Goal: Check status: Check status

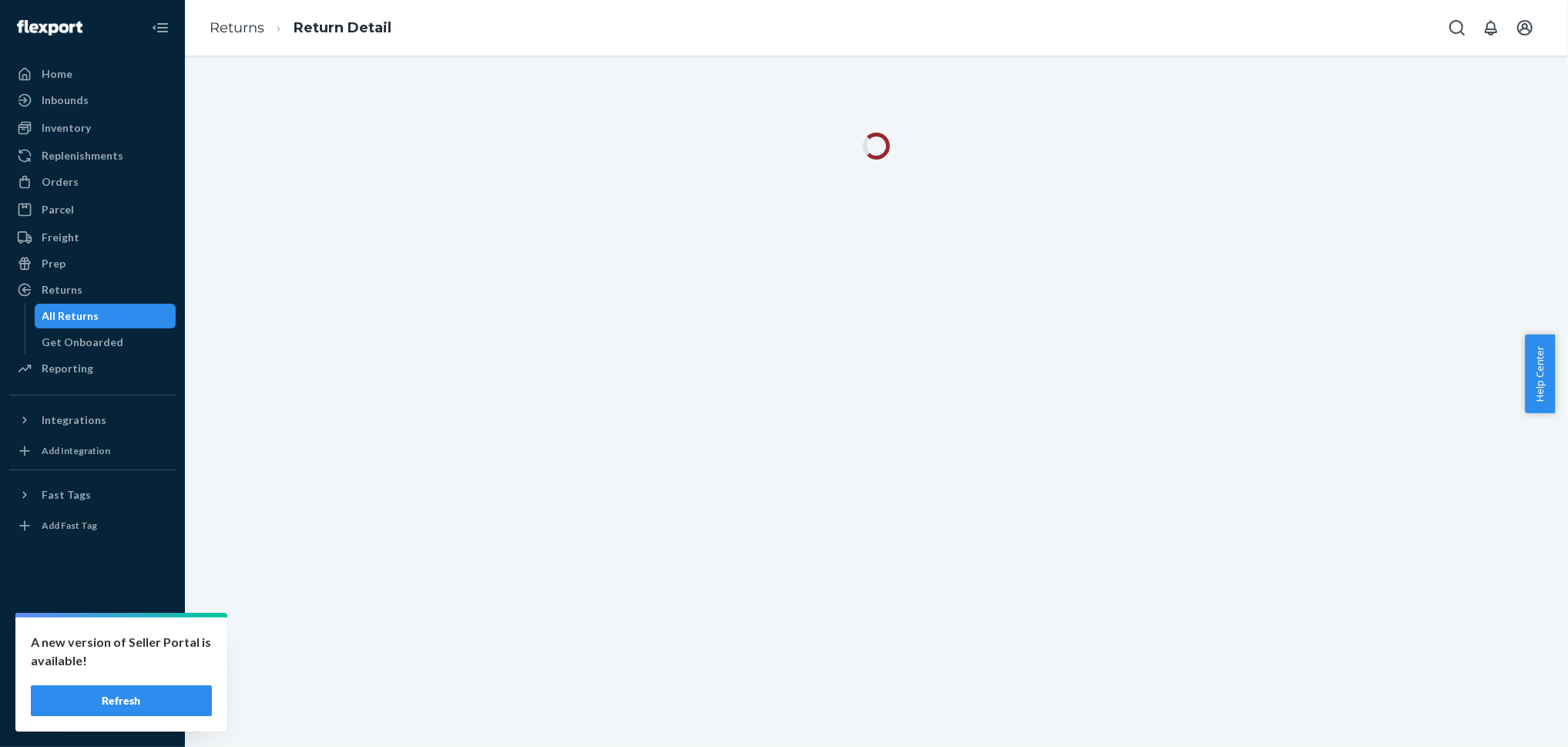
click at [128, 694] on button "Refresh" at bounding box center [121, 701] width 181 height 31
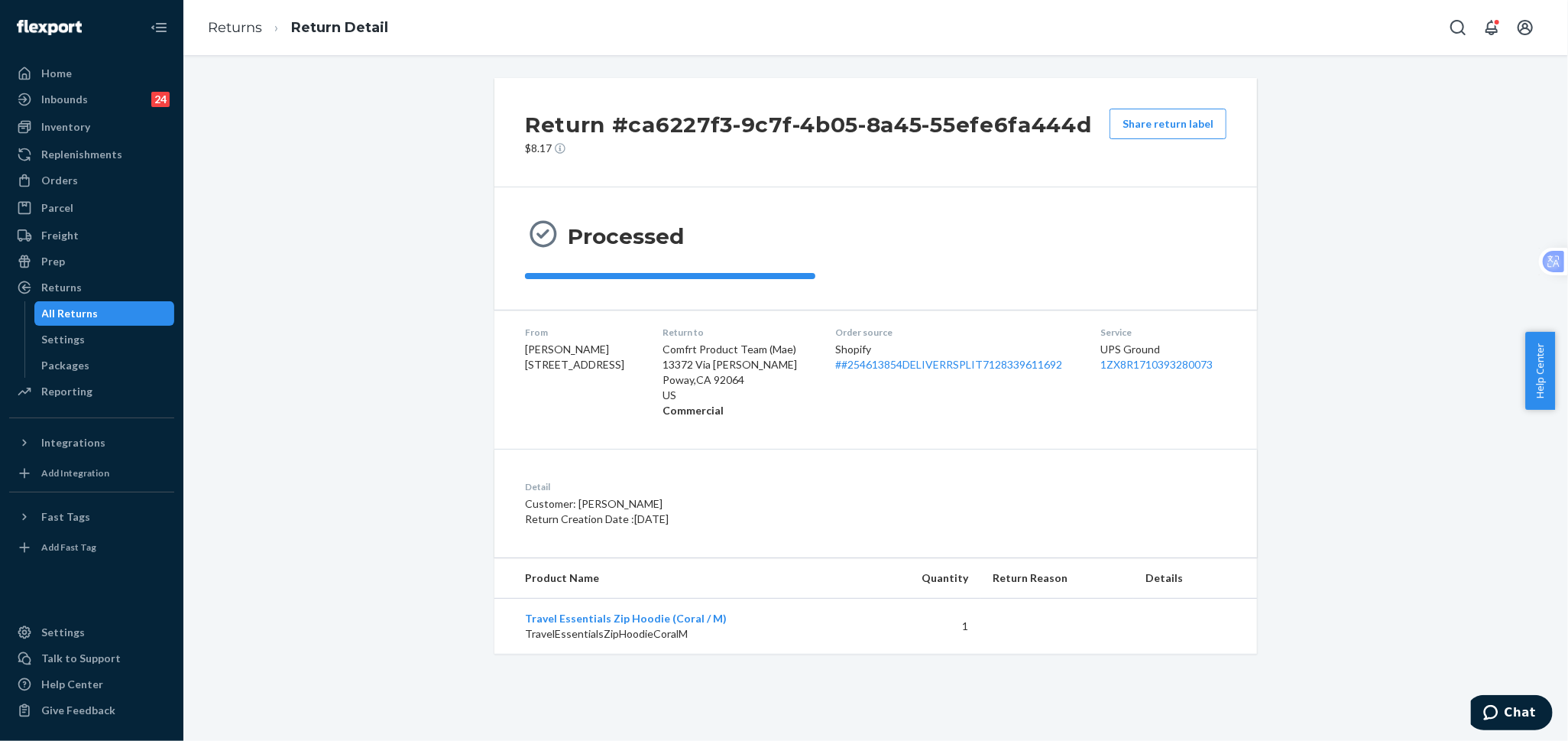
click at [109, 313] on div "All Returns" at bounding box center [104, 313] width 137 height 22
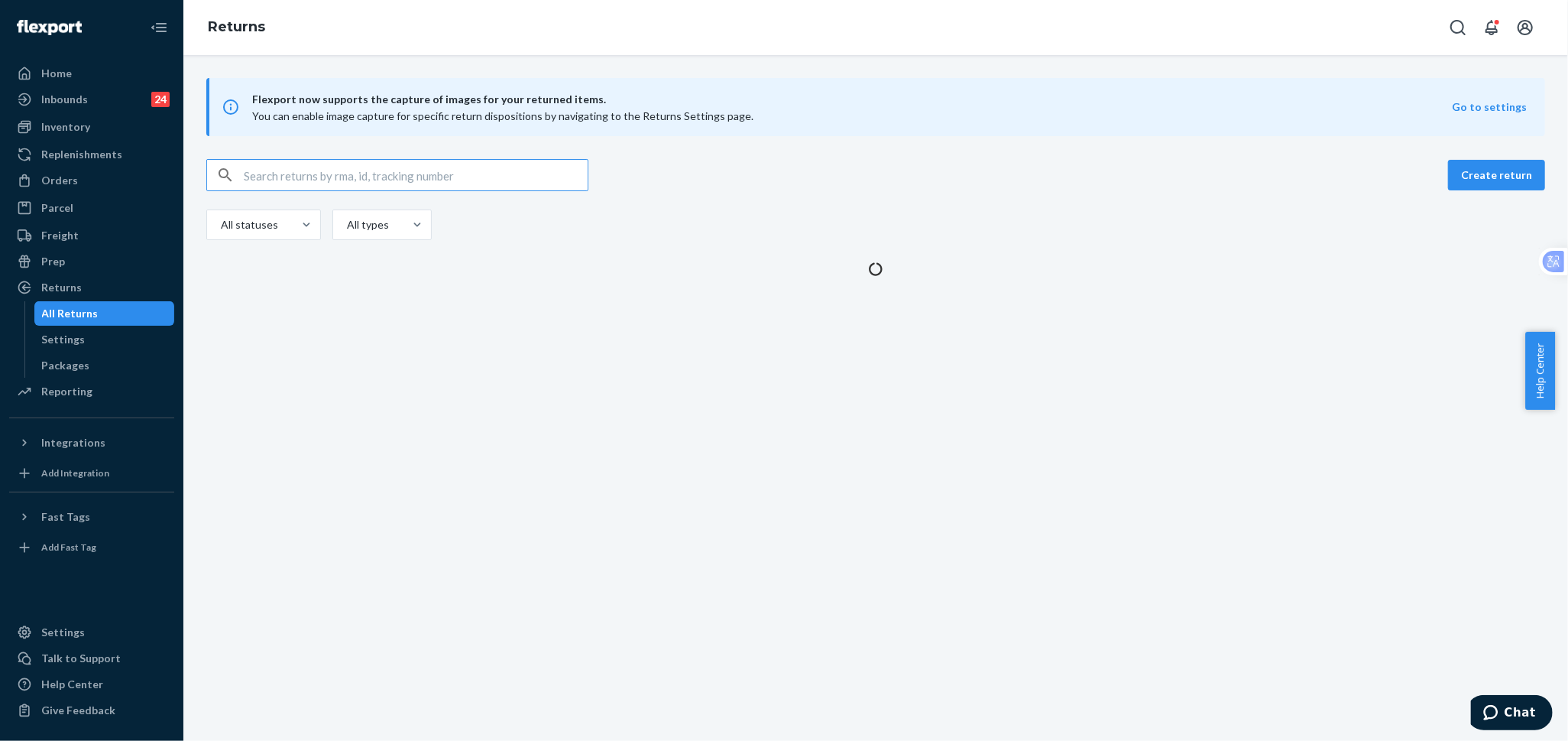
click at [460, 176] on input "text" at bounding box center [415, 175] width 344 height 31
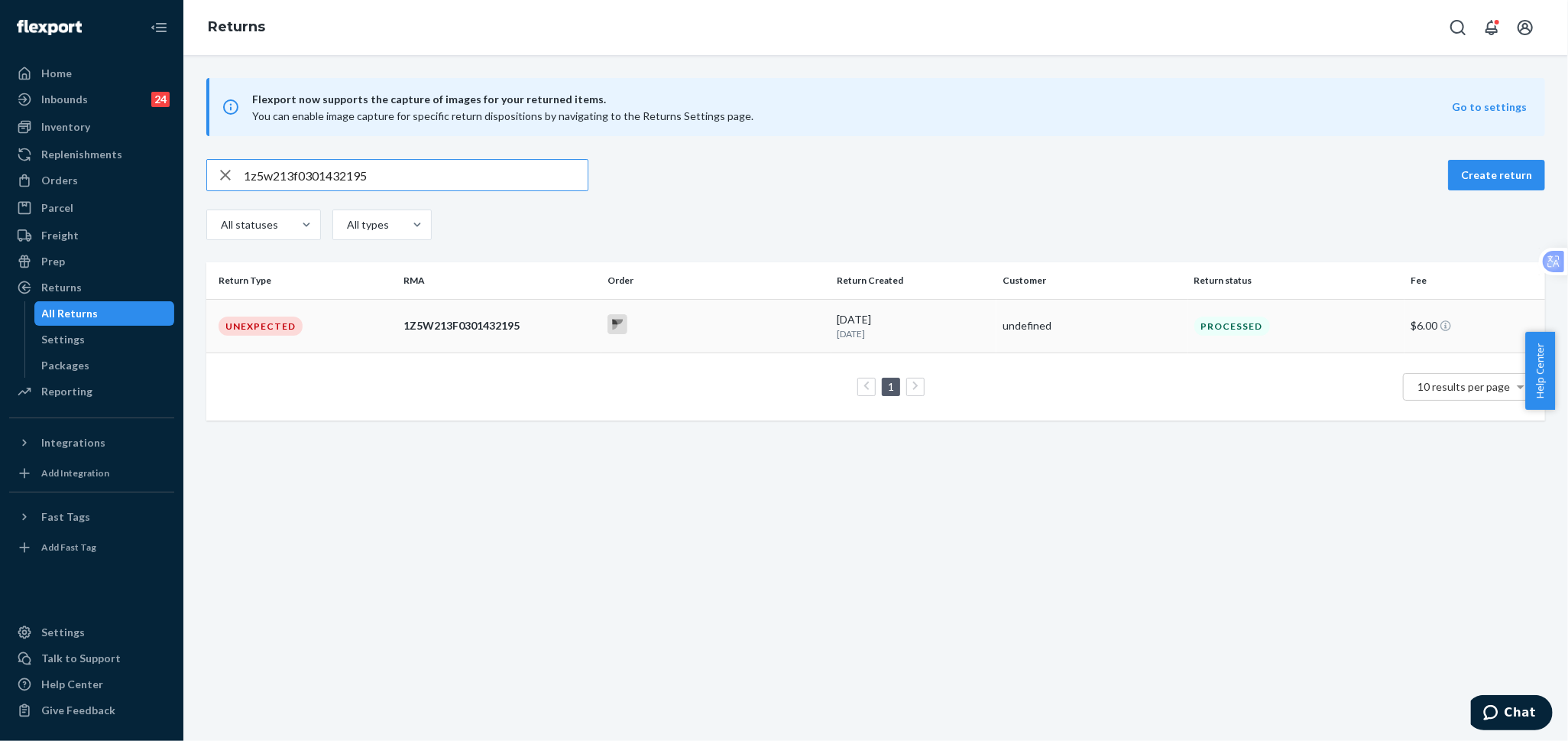
type input "1z5w213f0301432195"
click at [308, 339] on td "Unexpected" at bounding box center [302, 325] width 191 height 54
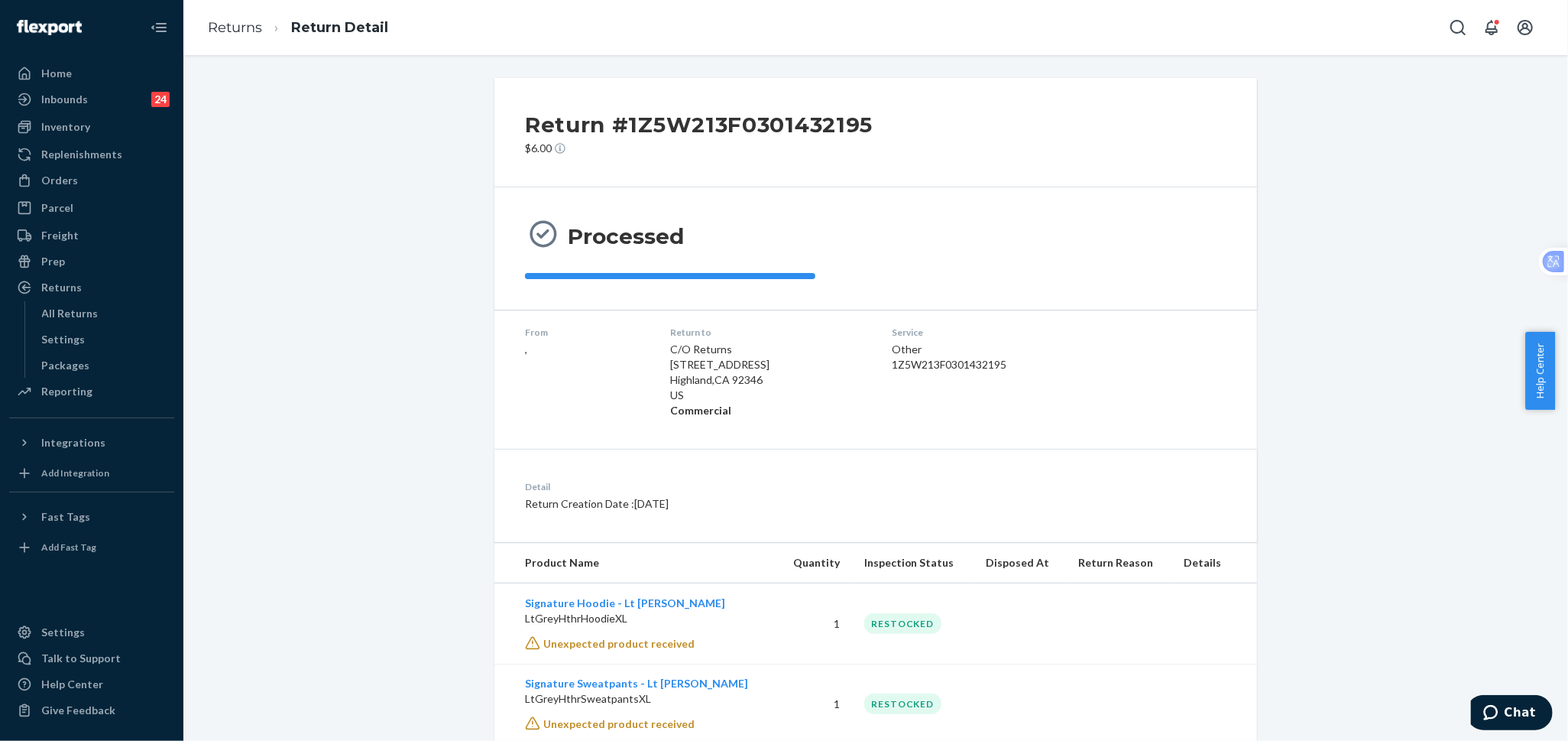
scroll to position [41, 0]
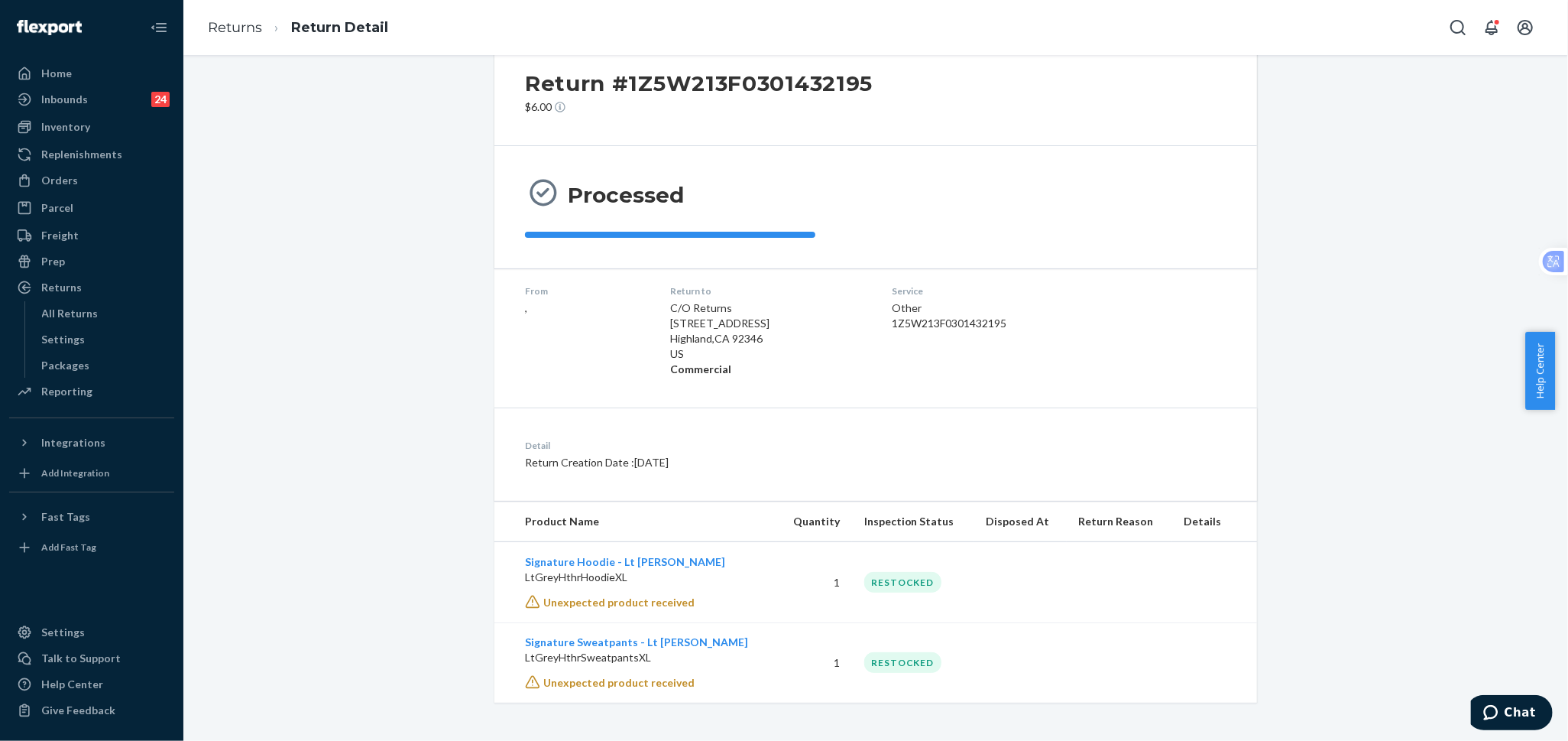
click at [1381, 414] on div "Return #1Z5W213F0301432195 $6.00 Processed From , Return to C/O Returns [STREET…" at bounding box center [876, 370] width 1362 height 666
click at [1373, 472] on div "Return #1Z5W213F0301432195 $6.00 Processed From , Return to C/O Returns [STREET…" at bounding box center [876, 370] width 1362 height 666
click at [108, 183] on div "Orders" at bounding box center [92, 180] width 162 height 22
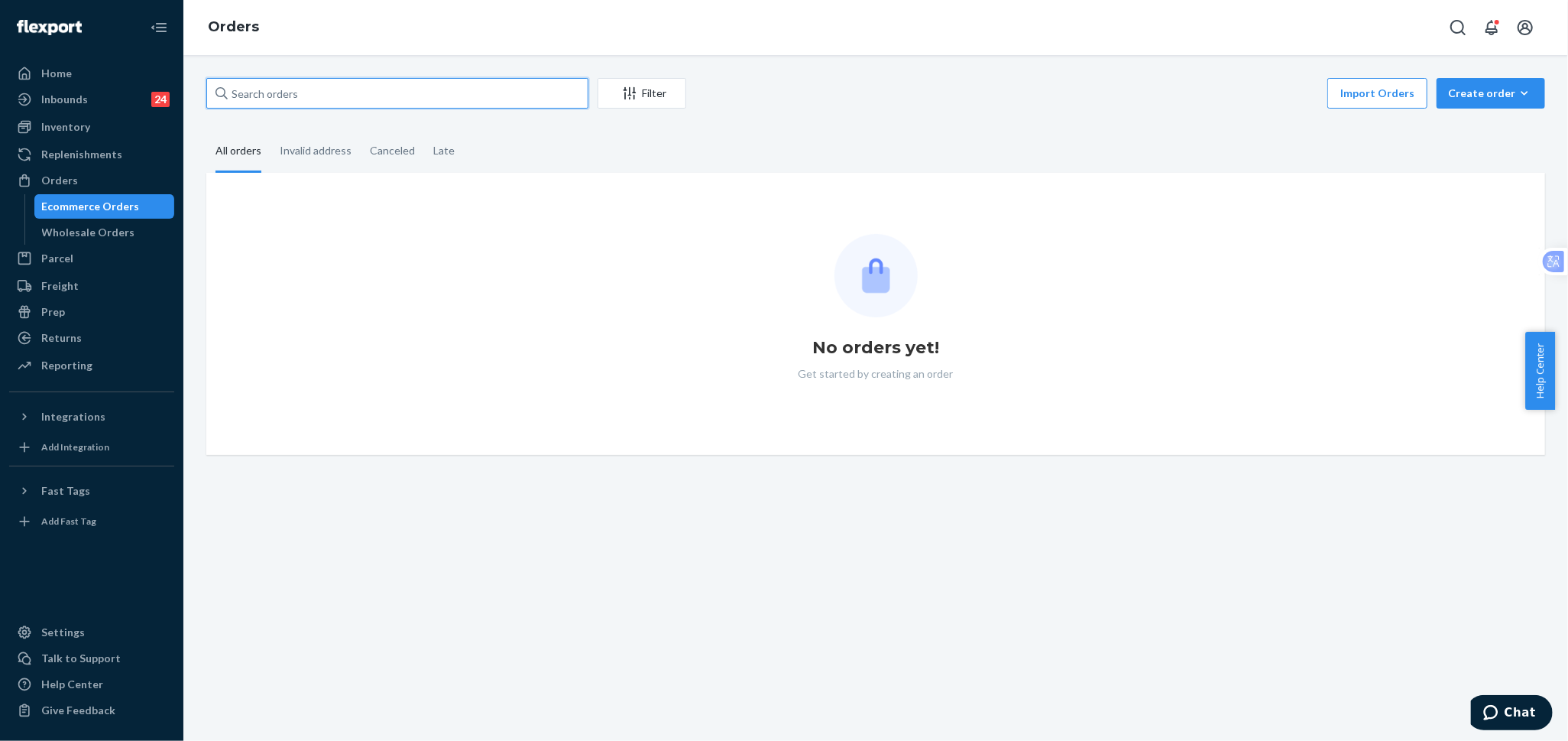
click at [452, 101] on input "text" at bounding box center [398, 93] width 382 height 31
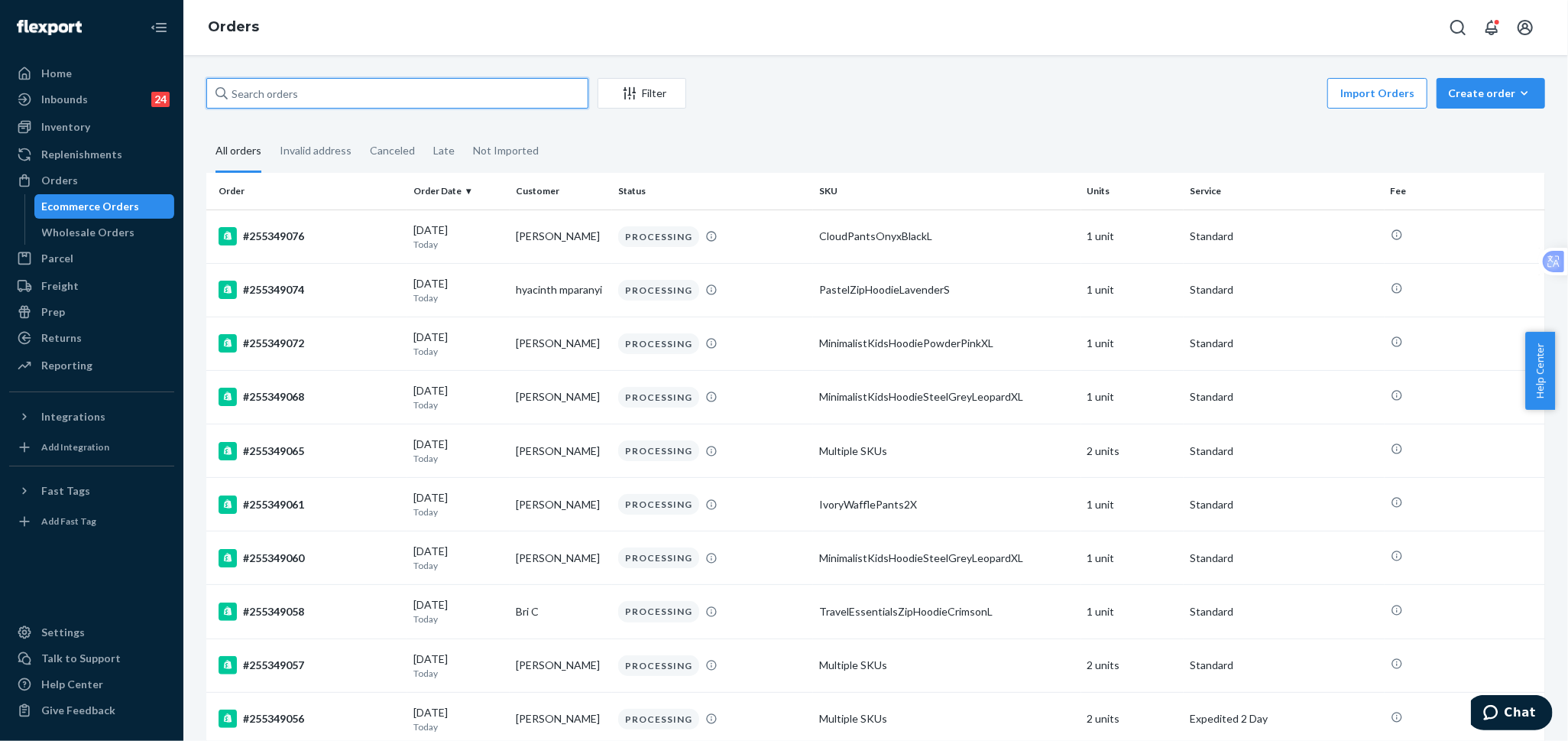
paste input "255018973"
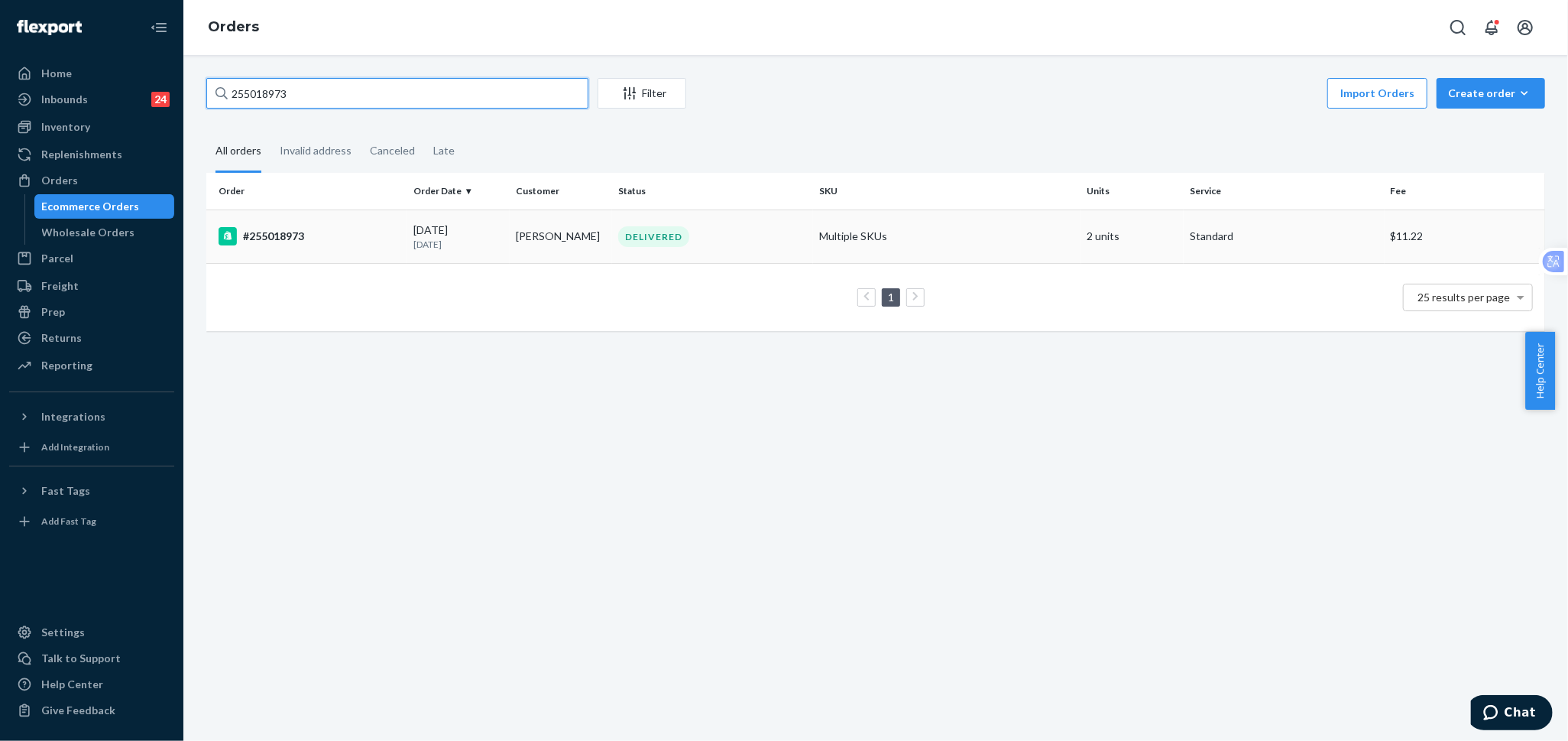
type input "255018973"
click at [521, 227] on td "[PERSON_NAME]" at bounding box center [561, 236] width 102 height 54
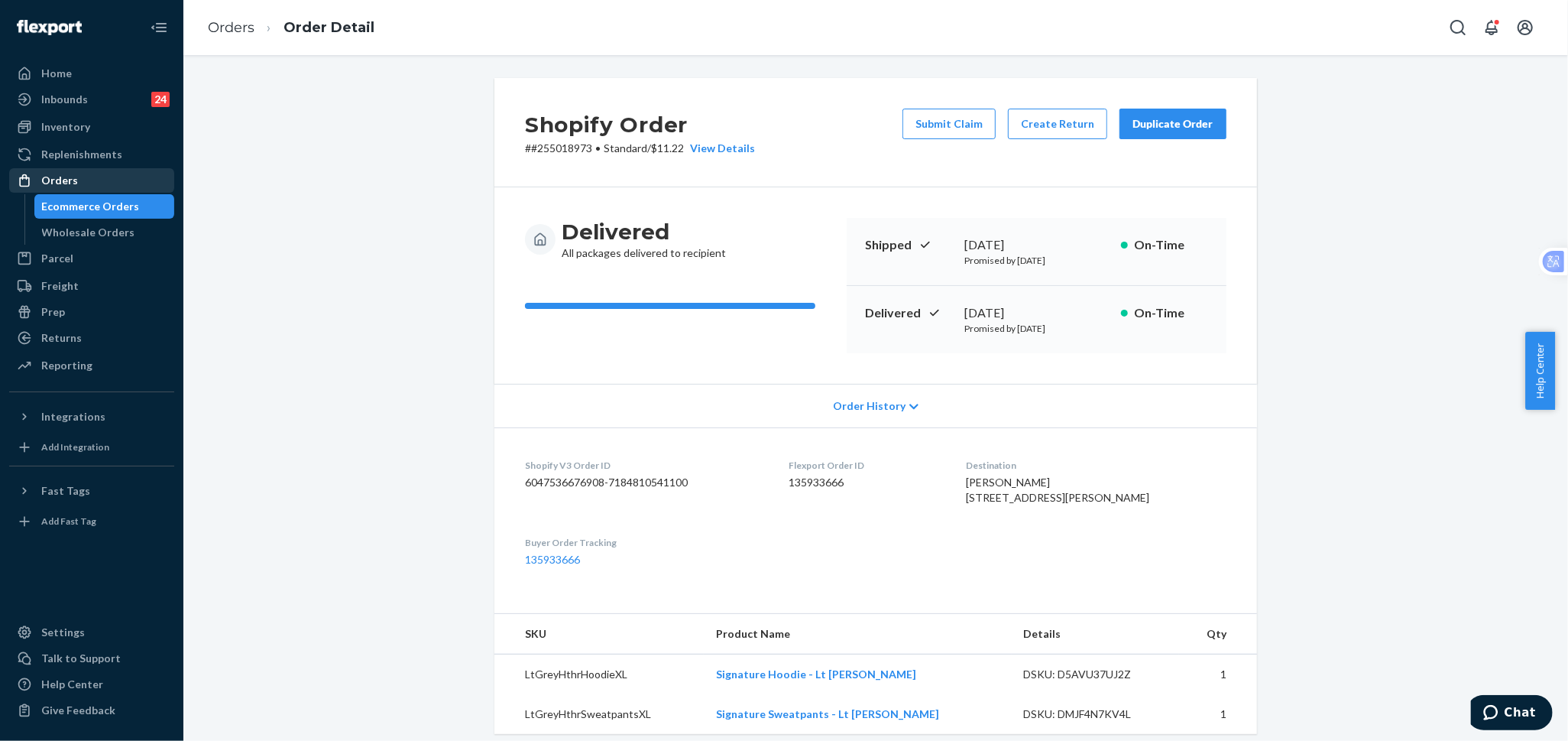
click at [99, 175] on div "Orders" at bounding box center [92, 180] width 162 height 22
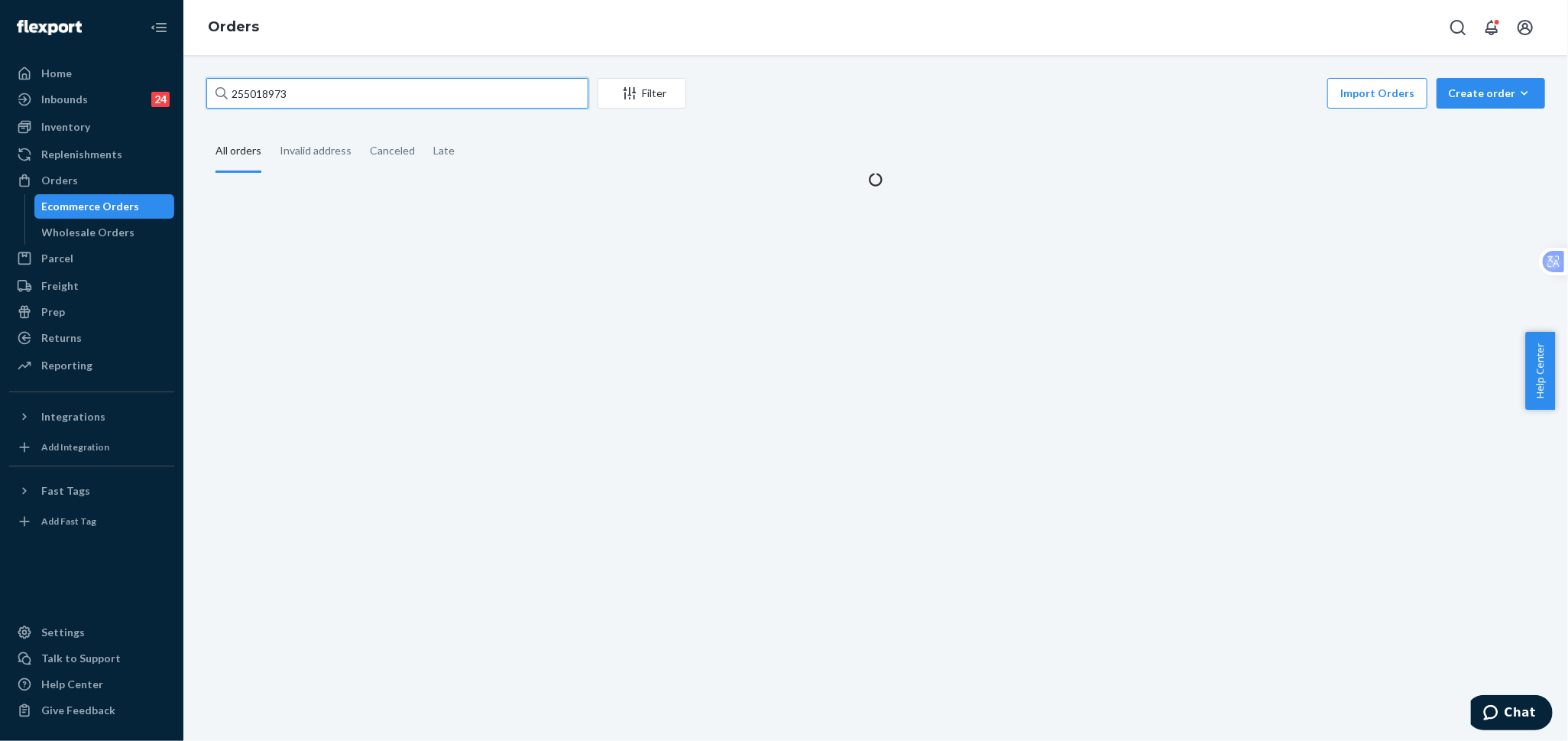
click at [321, 89] on input "255018973" at bounding box center [398, 93] width 382 height 31
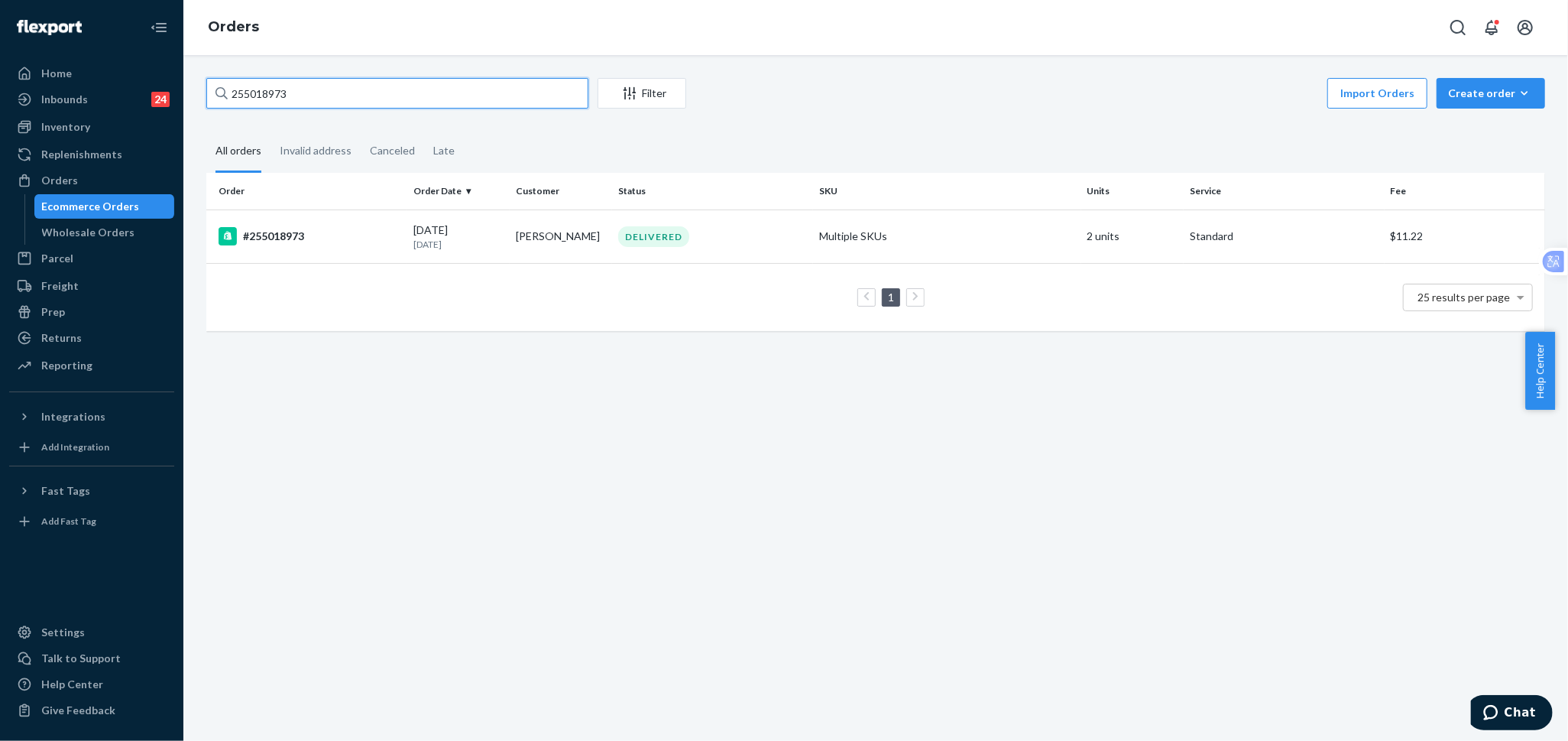
paste input "259079"
type input "255259079"
click at [350, 239] on div "#255259079" at bounding box center [309, 236] width 182 height 18
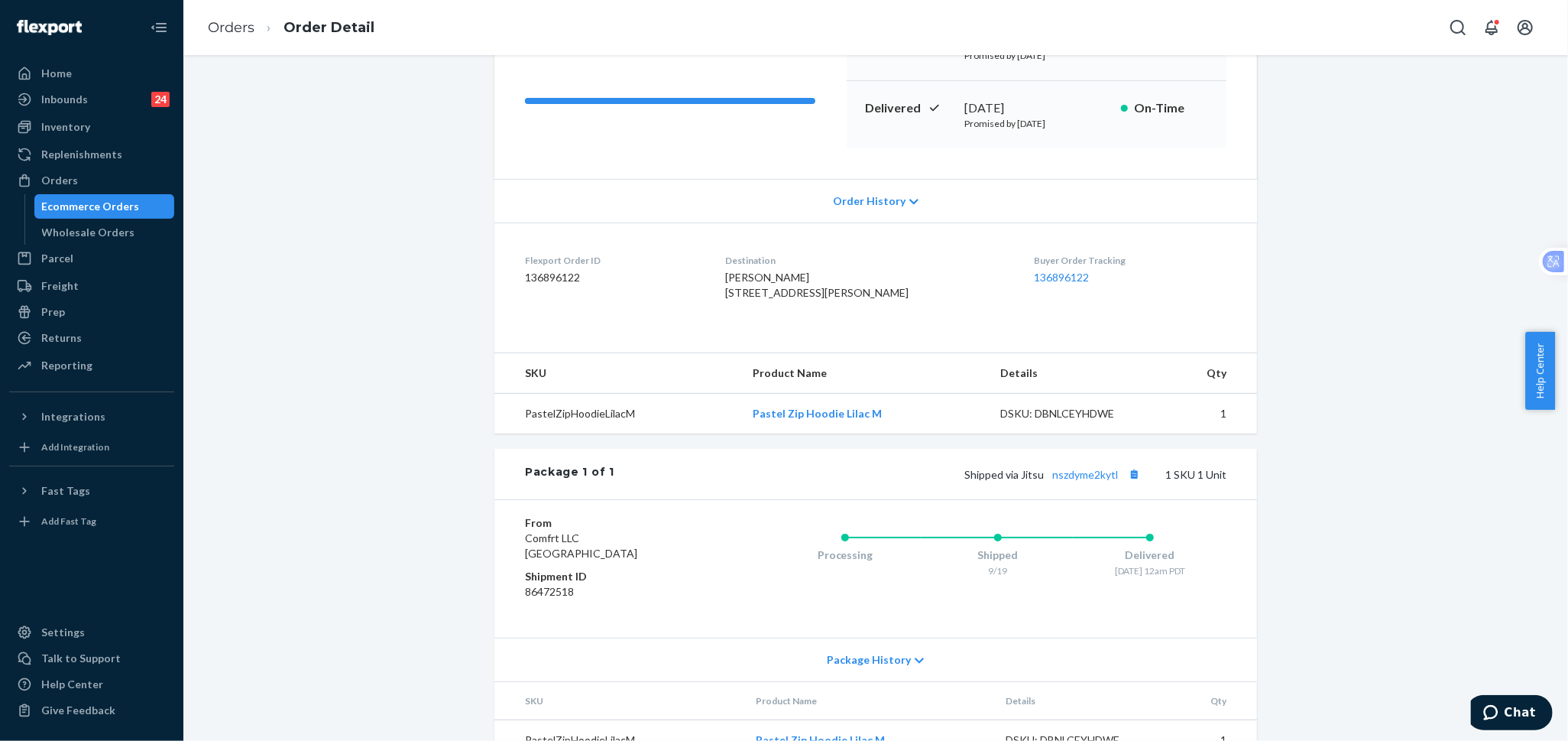
scroll to position [255, 0]
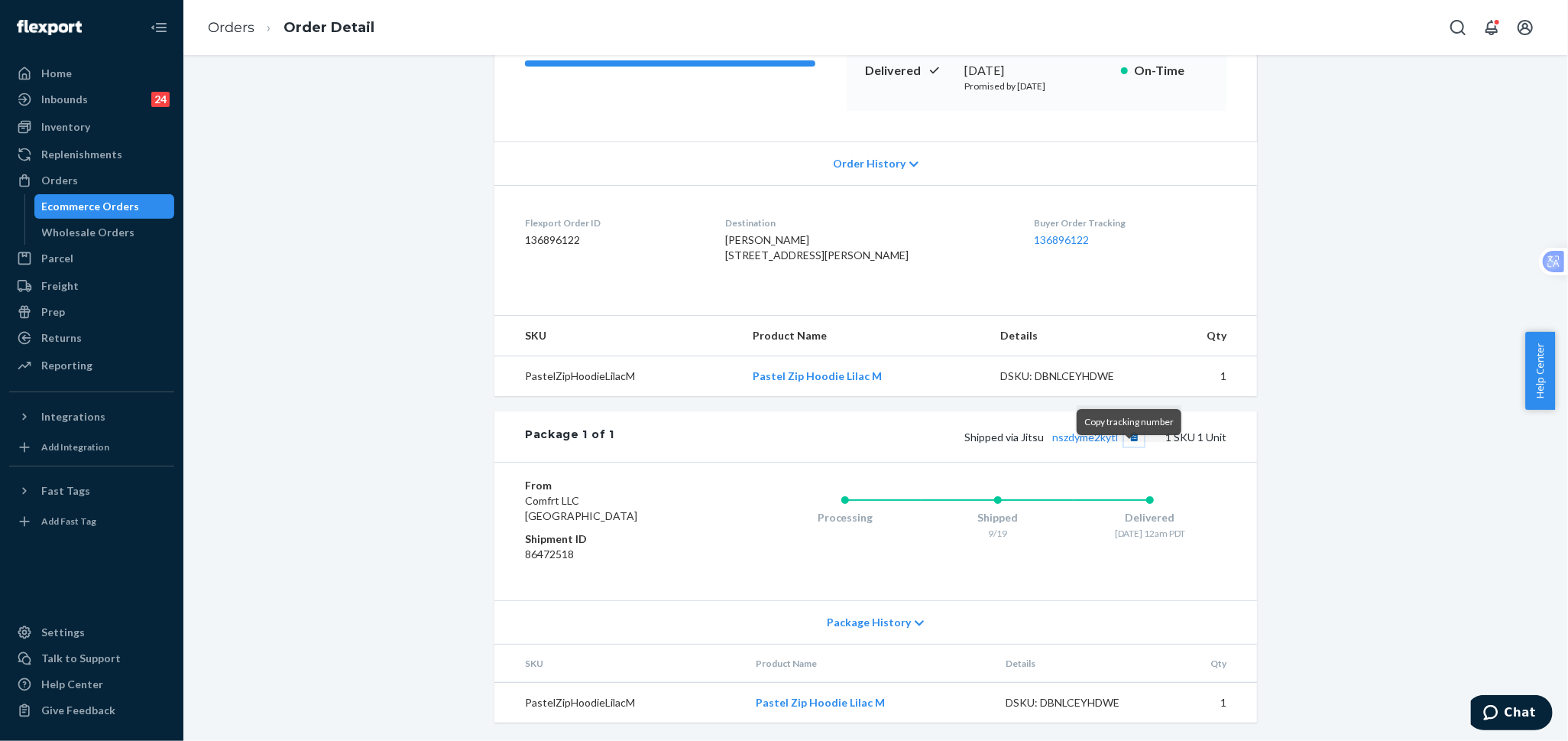
click at [1130, 447] on button "Copy tracking number" at bounding box center [1133, 436] width 20 height 20
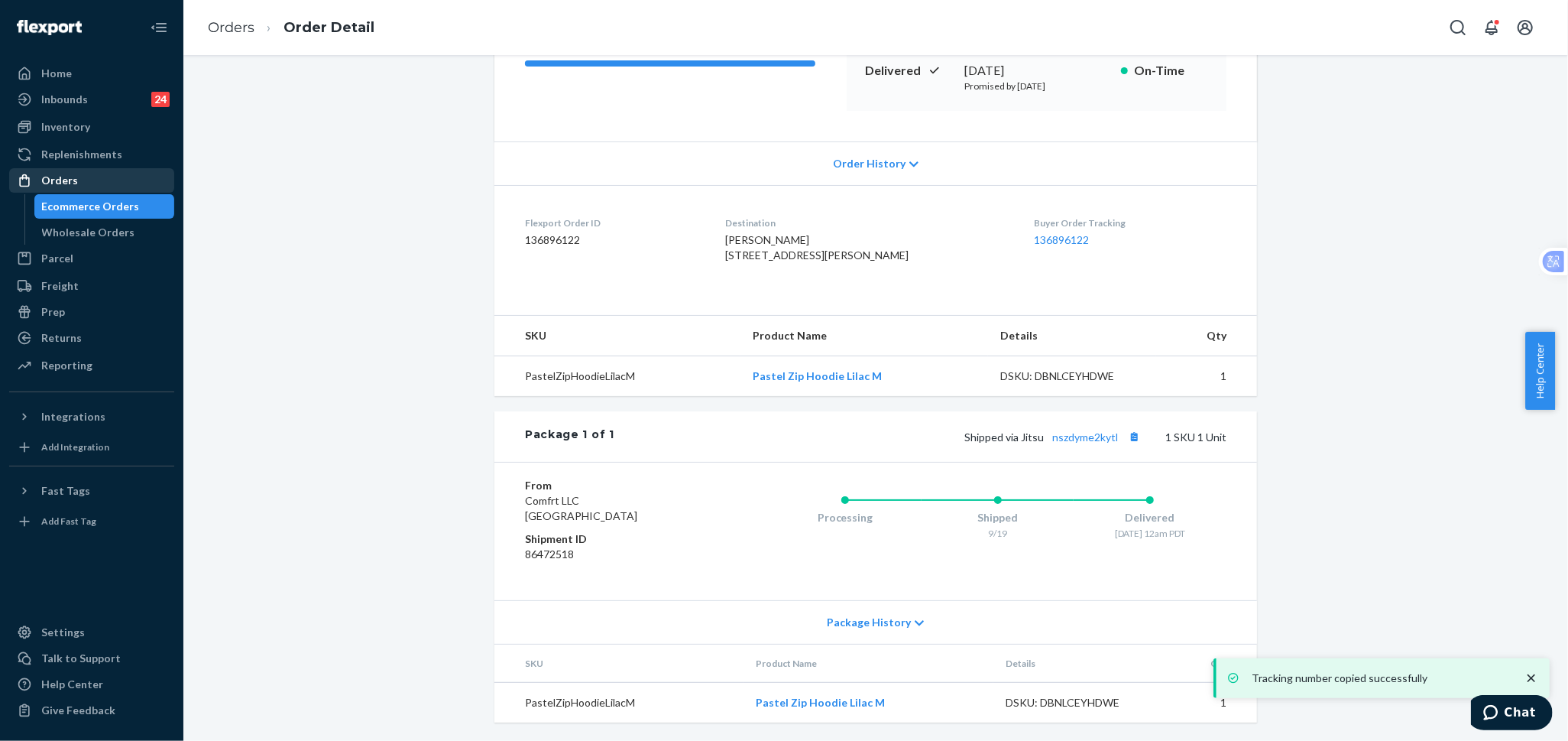
click at [84, 170] on div "Orders" at bounding box center [92, 180] width 162 height 22
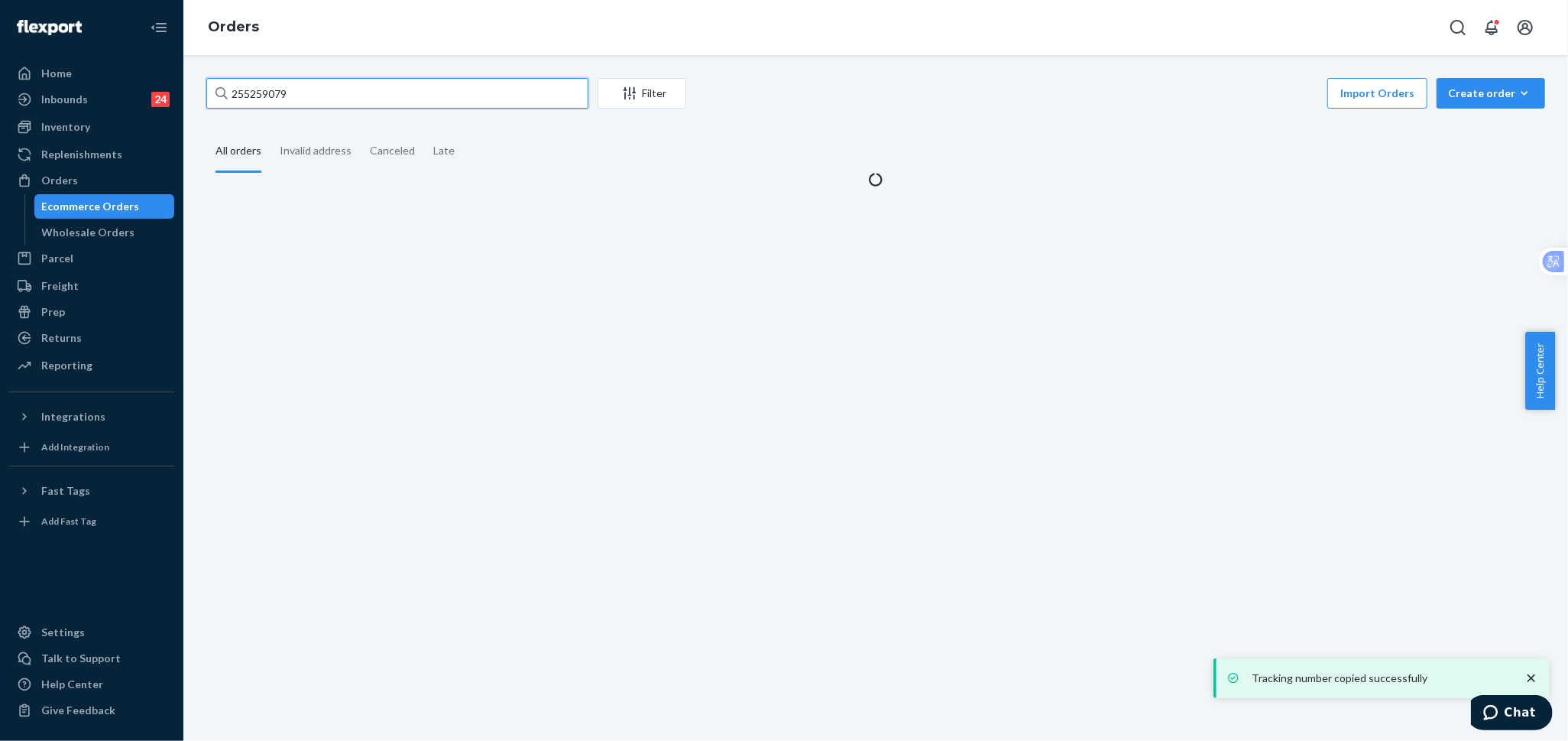
click at [488, 102] on input "255259079" at bounding box center [398, 93] width 382 height 31
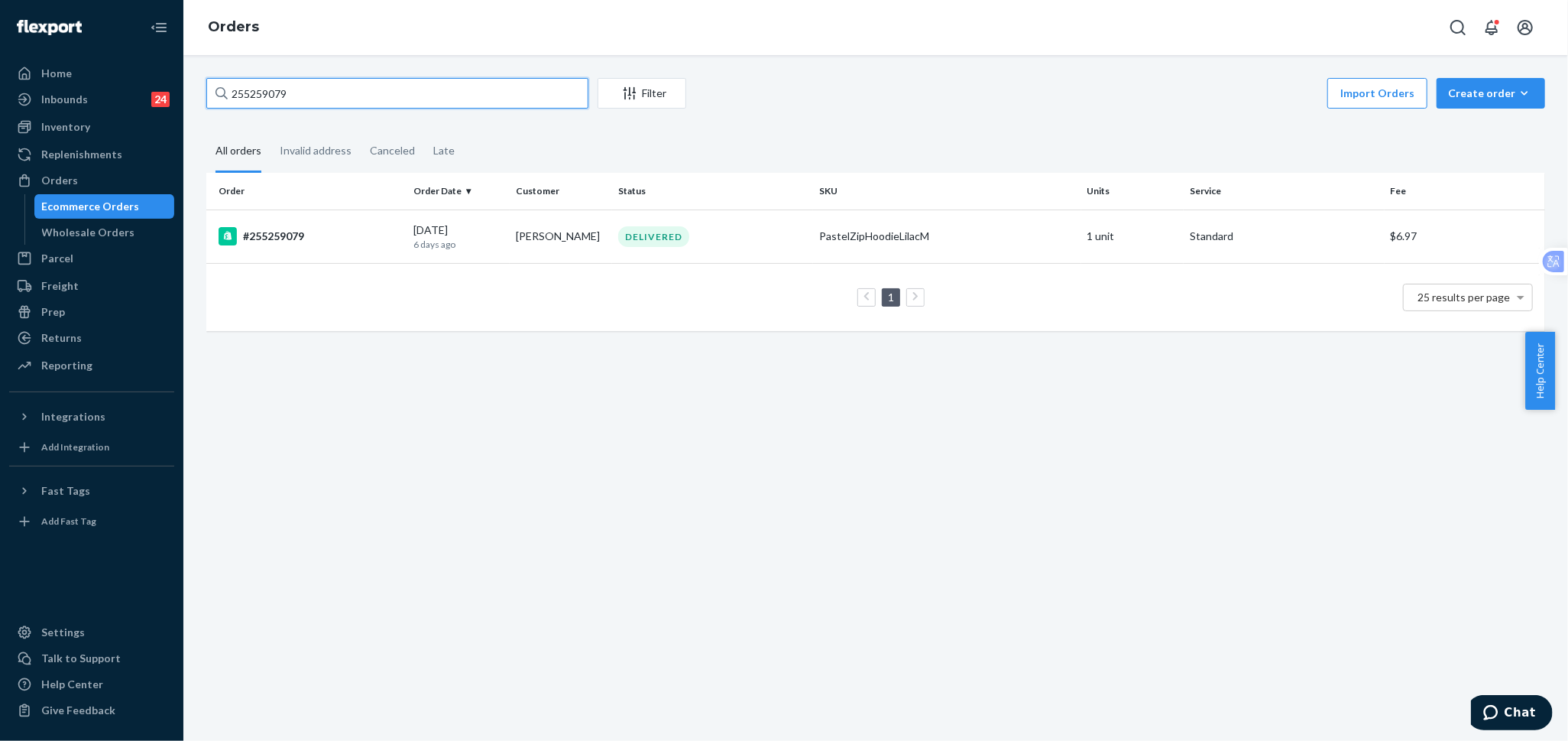
paste input "115986"
type input "255115986"
click at [546, 241] on td "[PERSON_NAME]" at bounding box center [561, 236] width 102 height 54
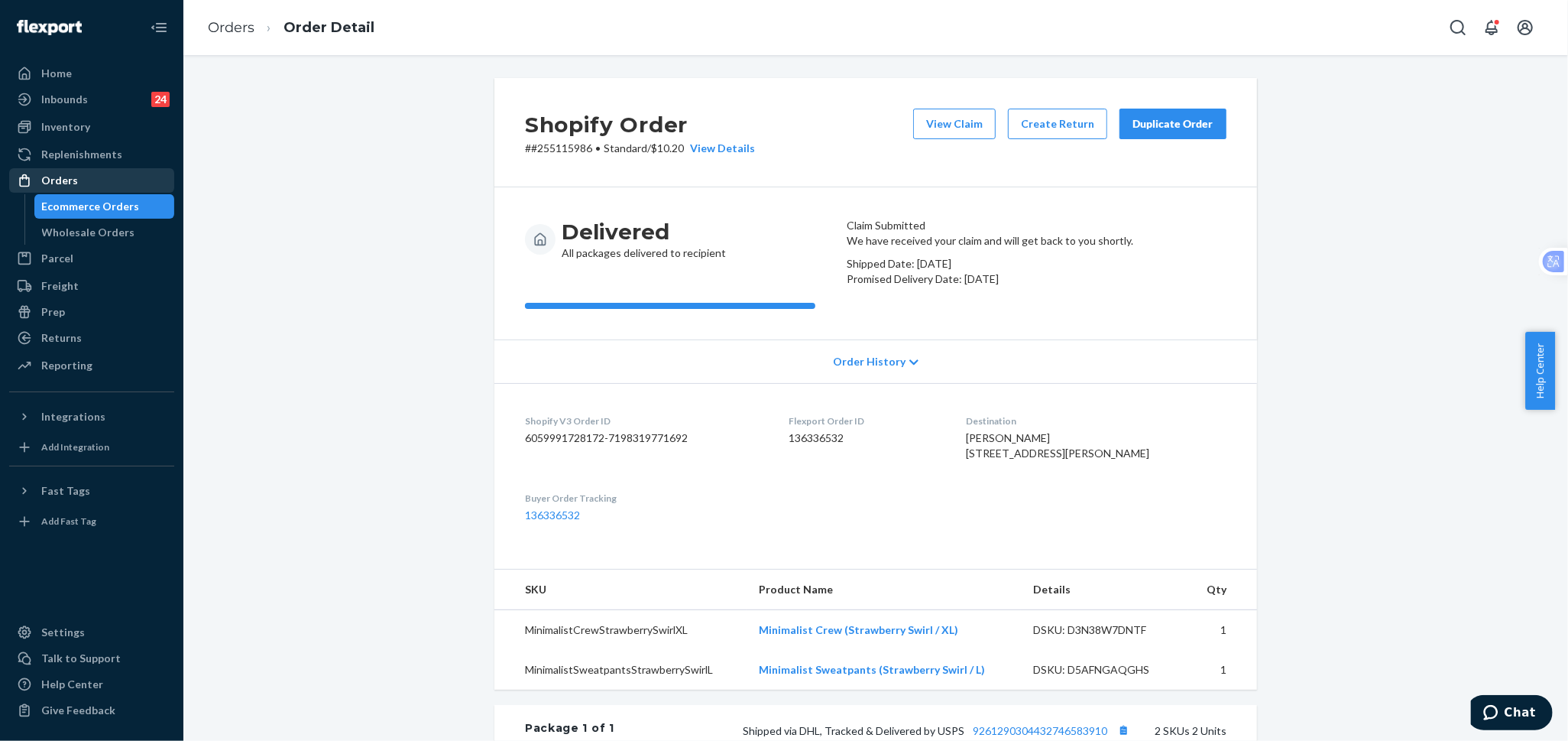
click at [92, 173] on div "Orders" at bounding box center [92, 180] width 162 height 22
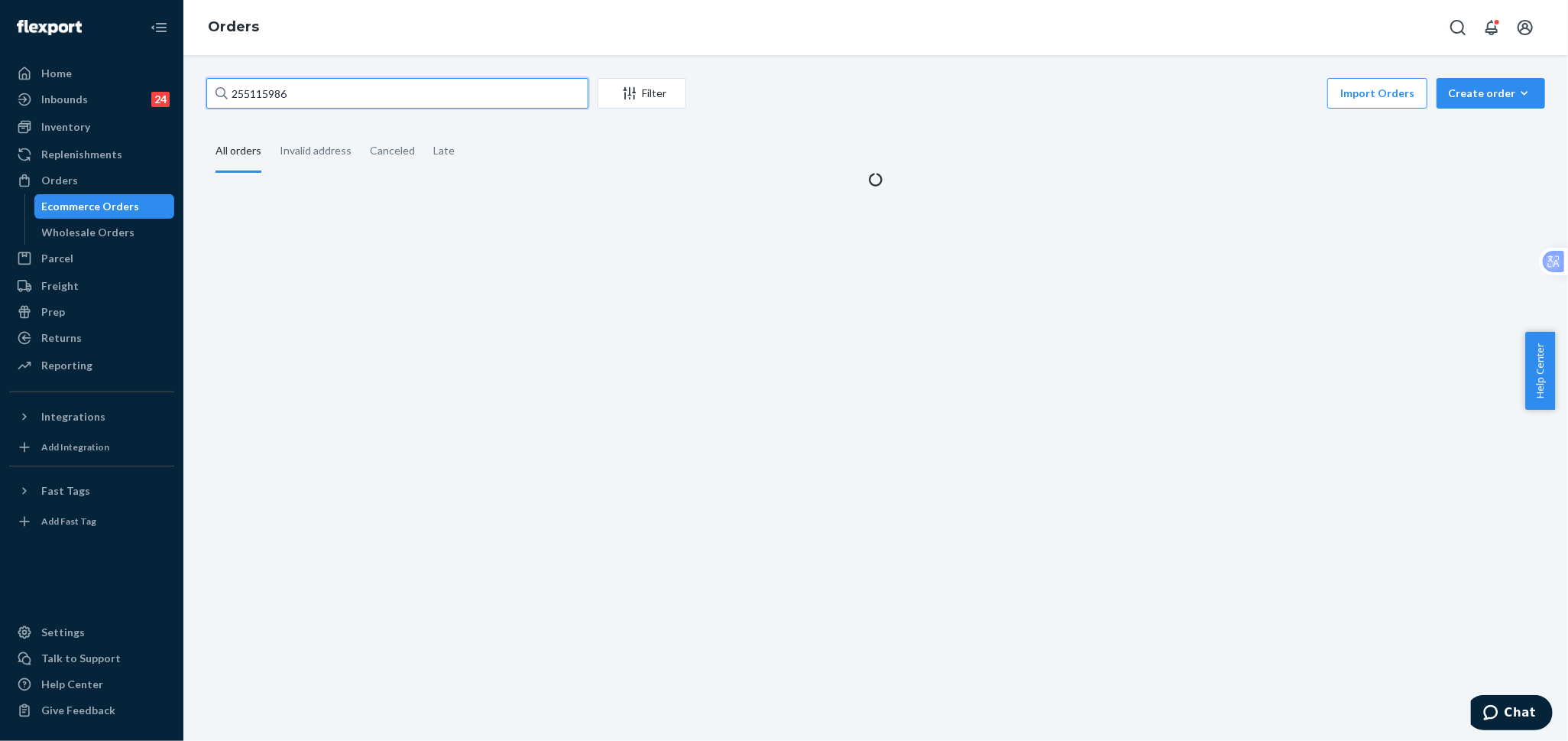
click at [316, 98] on input "255115986" at bounding box center [398, 93] width 382 height 31
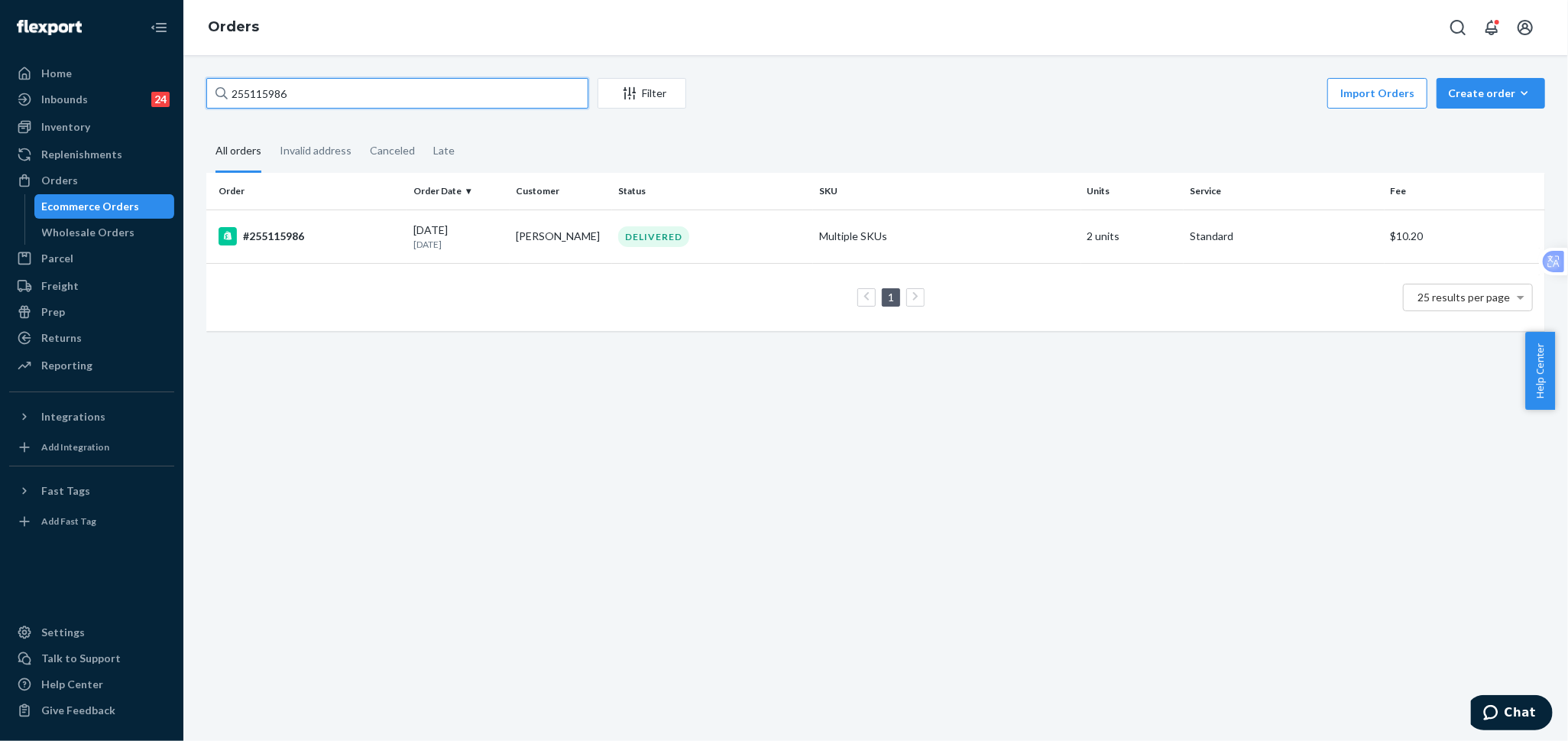
paste input "3120333"
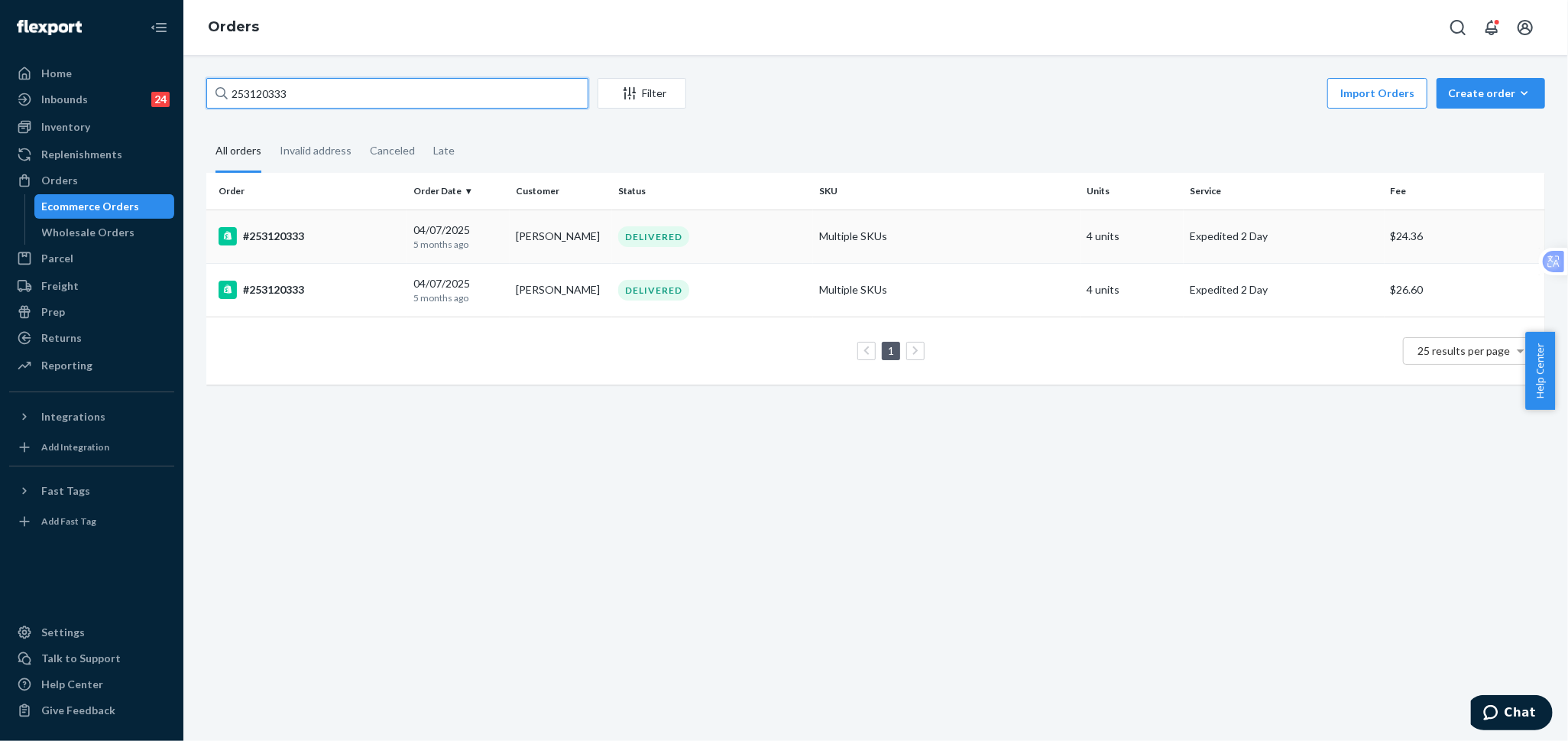
type input "253120333"
click at [365, 245] on td "#253120333" at bounding box center [307, 236] width 201 height 54
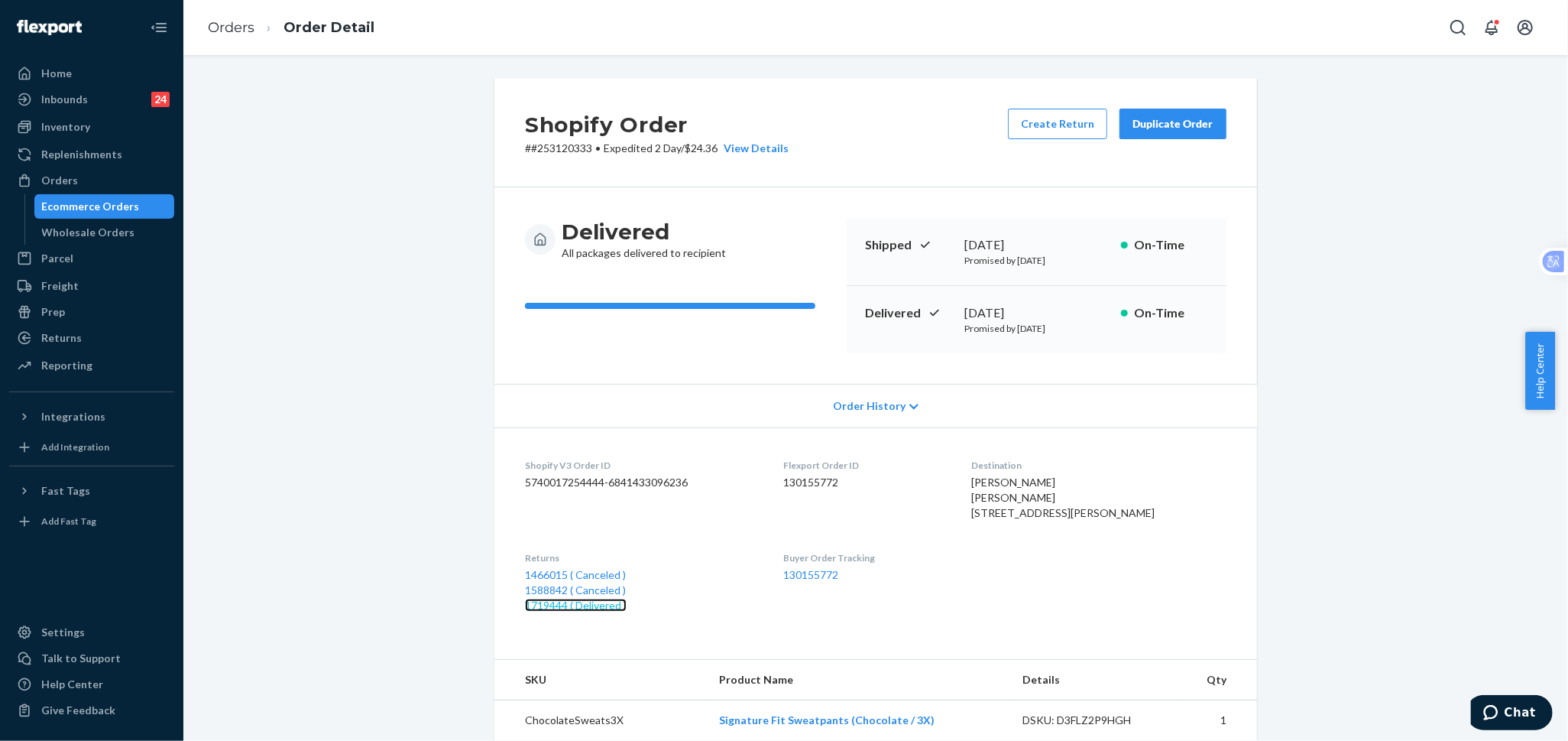
click at [590, 612] on link "1719444 ( Delivered )" at bounding box center [576, 605] width 102 height 13
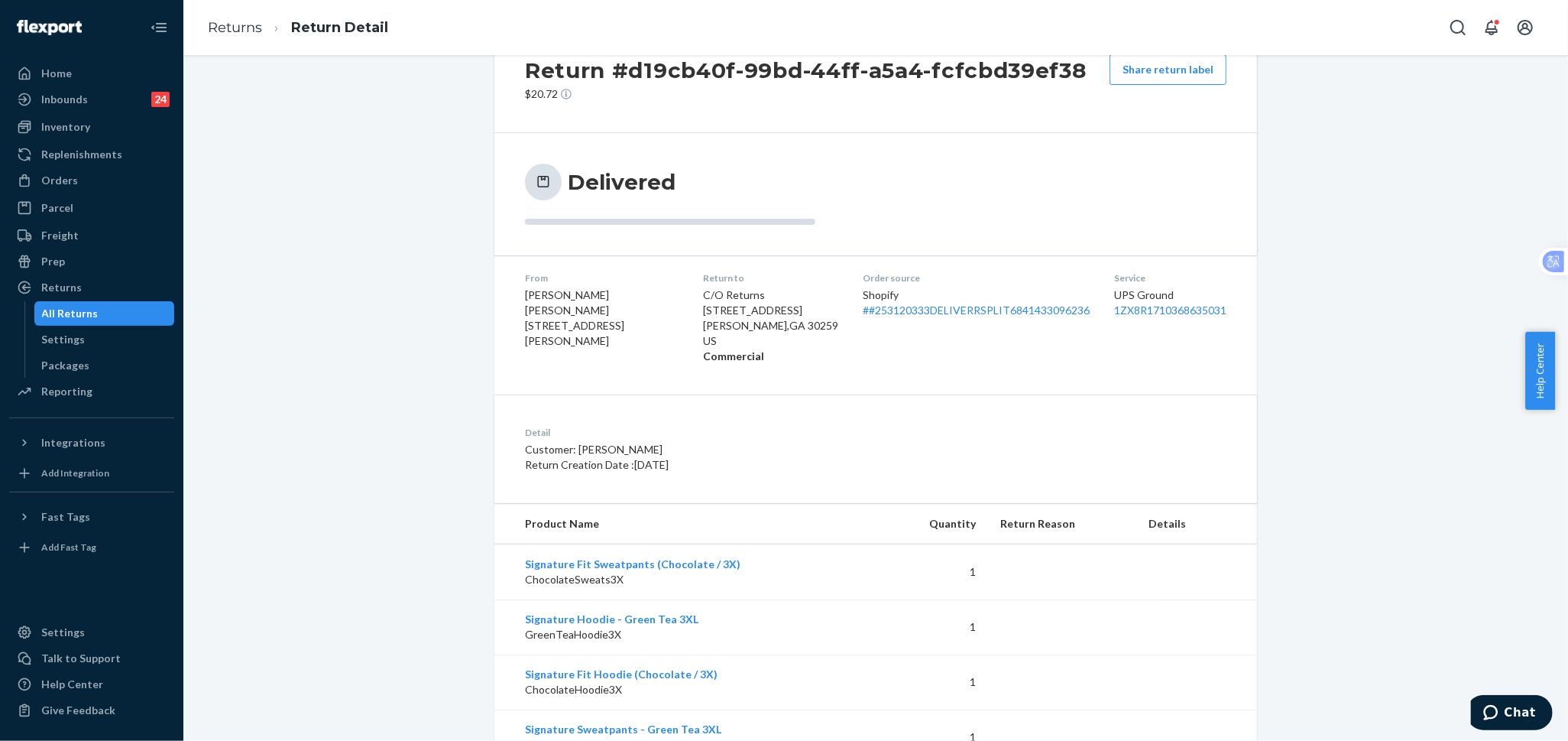
scroll to position [116, 0]
